Goal: Information Seeking & Learning: Learn about a topic

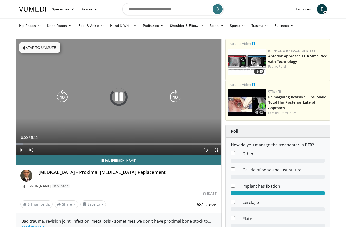
click at [49, 49] on button "Tap to unmute" at bounding box center [39, 47] width 41 height 10
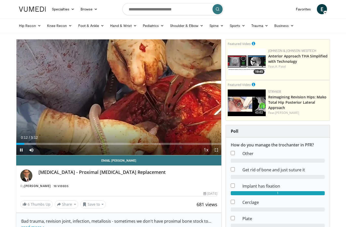
click at [217, 151] on span "Video Player" at bounding box center [217, 150] width 10 height 10
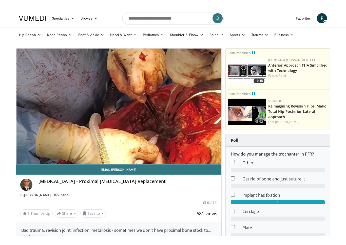
scroll to position [8, 0]
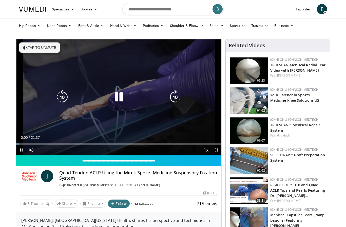
click at [45, 50] on button "Tap to unmute" at bounding box center [39, 47] width 41 height 10
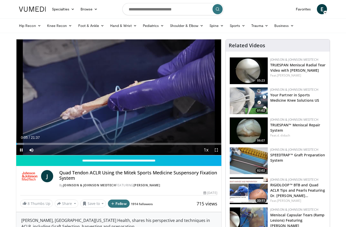
click at [218, 149] on span "Video Player" at bounding box center [217, 150] width 10 height 10
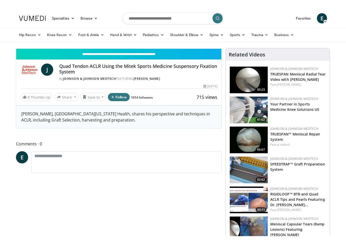
scroll to position [8, 0]
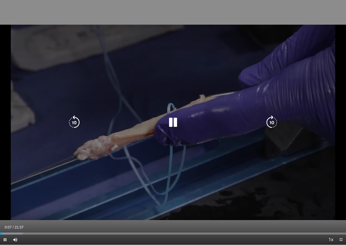
click at [194, 141] on div "10 seconds Tap to unmute" at bounding box center [173, 122] width 346 height 244
click at [71, 182] on div "10 seconds Tap to unmute" at bounding box center [173, 122] width 346 height 244
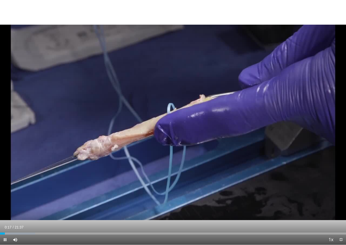
click at [22, 227] on div "Progress Bar" at bounding box center [17, 233] width 35 height 2
click at [30, 227] on div "Progress Bar" at bounding box center [19, 233] width 34 height 2
click at [37, 227] on div "Progress Bar" at bounding box center [20, 233] width 33 height 2
click at [61, 227] on div "Loaded : 22.34%" at bounding box center [173, 233] width 346 height 2
click at [74, 227] on div "Progress Bar" at bounding box center [69, 233] width 64 height 2
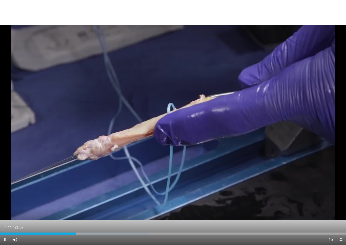
click at [85, 227] on div "Progress Bar" at bounding box center [93, 233] width 112 height 2
click at [85, 227] on div "Progress Bar" at bounding box center [43, 233] width 86 height 2
click at [95, 227] on div "Progress Bar" at bounding box center [113, 233] width 141 height 2
click at [101, 227] on div "Progress Bar" at bounding box center [130, 233] width 140 height 2
click at [110, 227] on div "Progress Bar" at bounding box center [151, 233] width 142 height 2
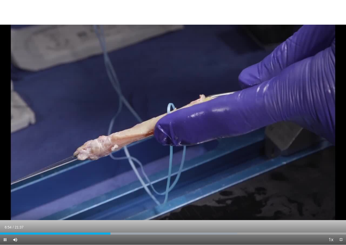
click at [121, 227] on div "Progress Bar" at bounding box center [167, 233] width 140 height 2
click at [133, 227] on div "Progress Bar" at bounding box center [187, 233] width 147 height 2
click at [140, 227] on div "Progress Bar" at bounding box center [200, 233] width 150 height 2
click at [153, 227] on div "Progress Bar" at bounding box center [200, 233] width 150 height 2
click at [153, 227] on html "Specialties Adult & Family Medicine Allergy, Asthma, Immunology Anesthesiology …" at bounding box center [173, 114] width 346 height 245
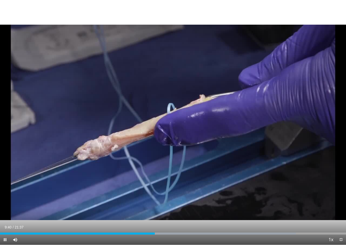
click at [168, 227] on div "Progress Bar" at bounding box center [220, 233] width 151 height 2
click at [187, 227] on div "Loaded : 89.37%" at bounding box center [173, 231] width 346 height 5
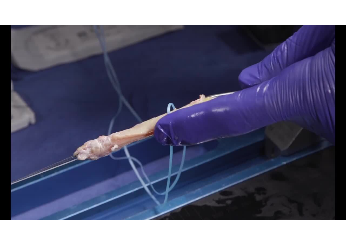
click at [187, 227] on div "10 seconds Tap to unmute" at bounding box center [173, 122] width 346 height 244
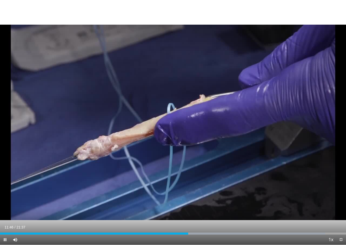
click at [210, 227] on div "Progress Bar" at bounding box center [253, 233] width 146 height 2
click at [210, 227] on div "Progress Bar" at bounding box center [105, 233] width 210 height 2
click at [222, 227] on div "Progress Bar" at bounding box center [263, 233] width 140 height 2
click at [236, 227] on div "Progress Bar" at bounding box center [269, 233] width 139 height 2
click at [249, 227] on div "Progress Bar" at bounding box center [275, 233] width 140 height 2
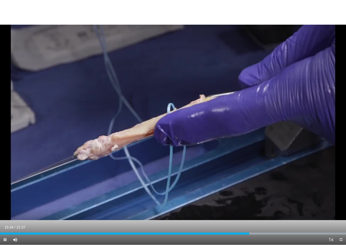
click at [267, 227] on div "Progress Bar" at bounding box center [276, 233] width 141 height 2
click at [299, 194] on div "10 seconds Tap to unmute" at bounding box center [173, 122] width 346 height 244
click at [290, 227] on div "Loaded : 99.99%" at bounding box center [173, 231] width 346 height 5
click at [303, 208] on div "10 seconds Tap to unmute" at bounding box center [173, 122] width 346 height 244
click at [302, 227] on div "Progress Bar" at bounding box center [276, 233] width 141 height 2
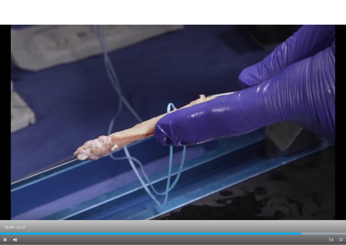
click at [316, 227] on div "Progress Bar" at bounding box center [276, 233] width 141 height 2
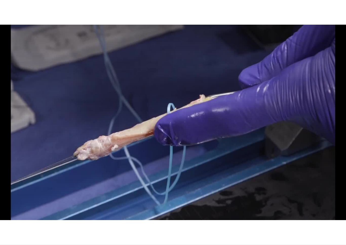
click at [306, 219] on div "10 seconds Tap to unmute" at bounding box center [173, 122] width 346 height 244
click at [306, 219] on html "Specialties Adult & Family Medicine Allergy, Asthma, Immunology Anesthesiology …" at bounding box center [173, 114] width 346 height 245
click at [306, 219] on div "10 seconds Tap to unmute" at bounding box center [173, 122] width 346 height 244
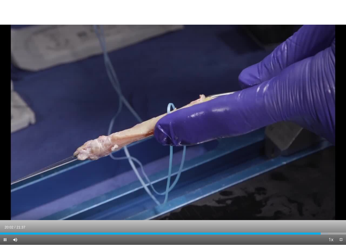
click at [306, 219] on div "10 seconds Tap to unmute" at bounding box center [173, 122] width 346 height 244
click at [307, 193] on div "10 seconds Tap to unmute" at bounding box center [173, 122] width 346 height 244
click at [16, 9] on div "10 seconds Tap to unmute" at bounding box center [173, 122] width 346 height 244
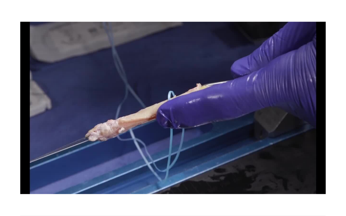
scroll to position [0, 0]
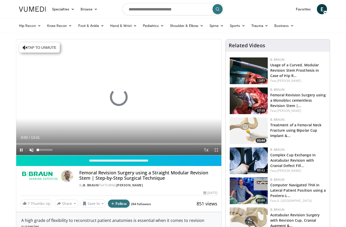
click at [32, 150] on span "Video Player" at bounding box center [31, 150] width 10 height 10
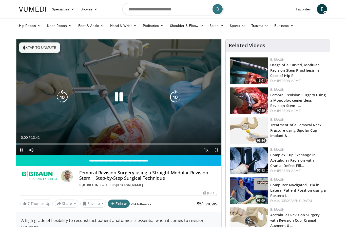
click at [53, 49] on button "Tap to unmute" at bounding box center [39, 47] width 41 height 10
click at [121, 99] on icon "Video Player" at bounding box center [119, 97] width 14 height 14
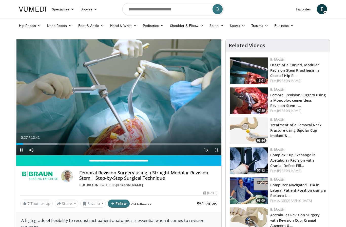
click at [216, 148] on span "Video Player" at bounding box center [217, 150] width 10 height 10
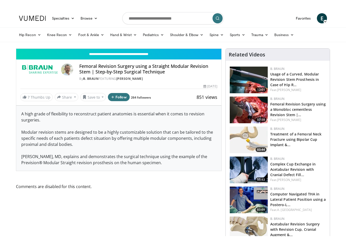
scroll to position [8, 0]
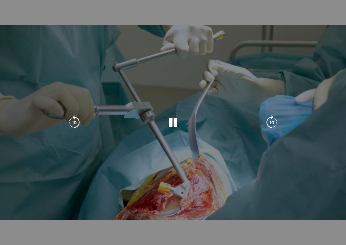
click at [141, 159] on div "10 seconds Tap to unmute" at bounding box center [173, 122] width 346 height 244
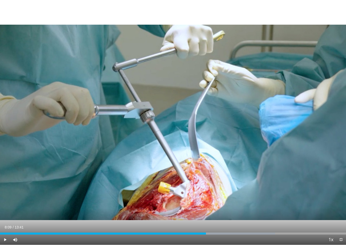
click at [206, 216] on div "Progress Bar" at bounding box center [239, 233] width 72 height 2
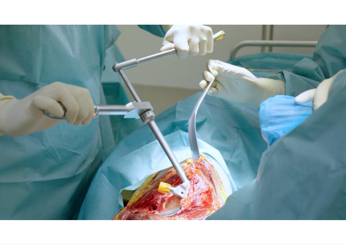
click at [263, 128] on div "10 seconds Tap to unmute" at bounding box center [173, 122] width 346 height 244
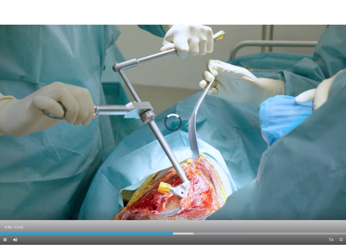
click at [173, 216] on div "Loaded : 70.77%" at bounding box center [173, 231] width 346 height 5
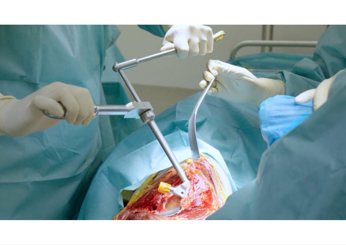
click at [259, 158] on div "10 seconds Tap to unmute" at bounding box center [173, 122] width 346 height 244
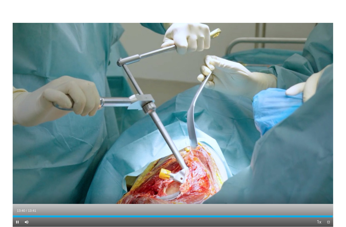
scroll to position [0, 0]
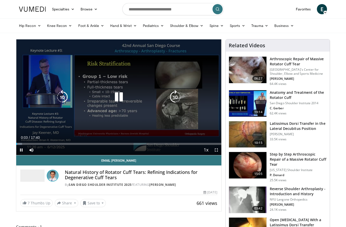
click at [32, 125] on div "10 seconds Tap to unmute" at bounding box center [118, 96] width 205 height 115
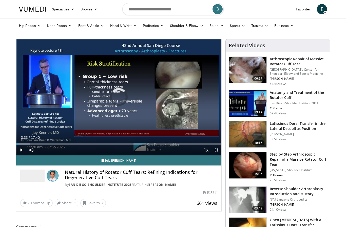
click at [17, 143] on div "Progress Bar" at bounding box center [16, 144] width 1 height 2
click at [76, 143] on div "Loaded : 20.31%" at bounding box center [118, 144] width 205 height 2
click at [117, 143] on div "Loaded : 20.76%" at bounding box center [118, 144] width 205 height 2
click at [124, 144] on div "Loaded : 29.25%" at bounding box center [118, 144] width 205 height 2
